Goal: Transaction & Acquisition: Purchase product/service

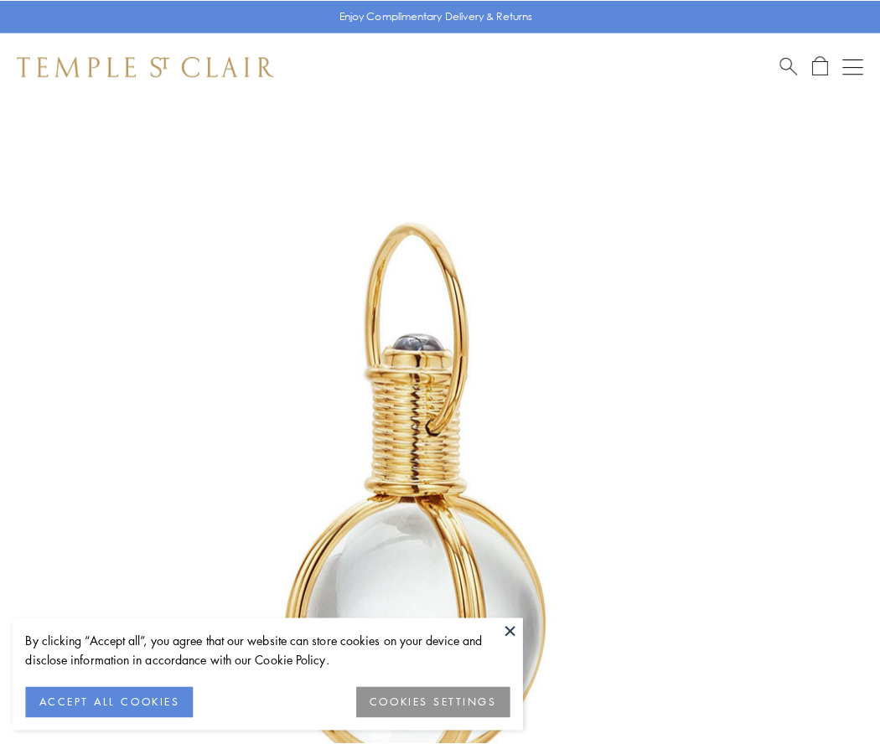
scroll to position [438, 0]
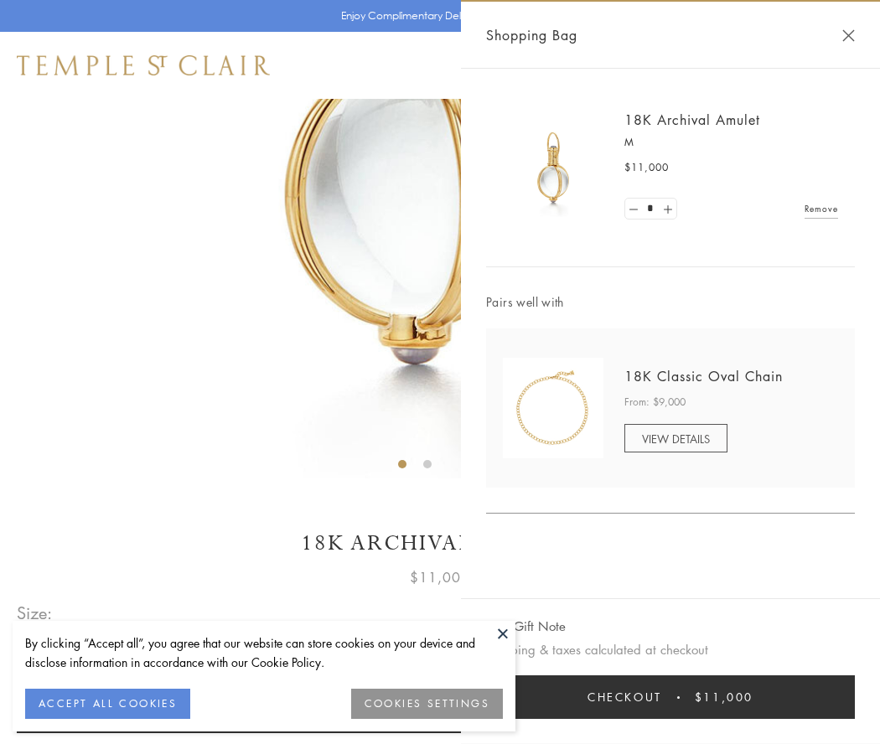
click at [671, 697] on button "Checkout $11,000" at bounding box center [670, 698] width 369 height 44
